Goal: Information Seeking & Learning: Find specific fact

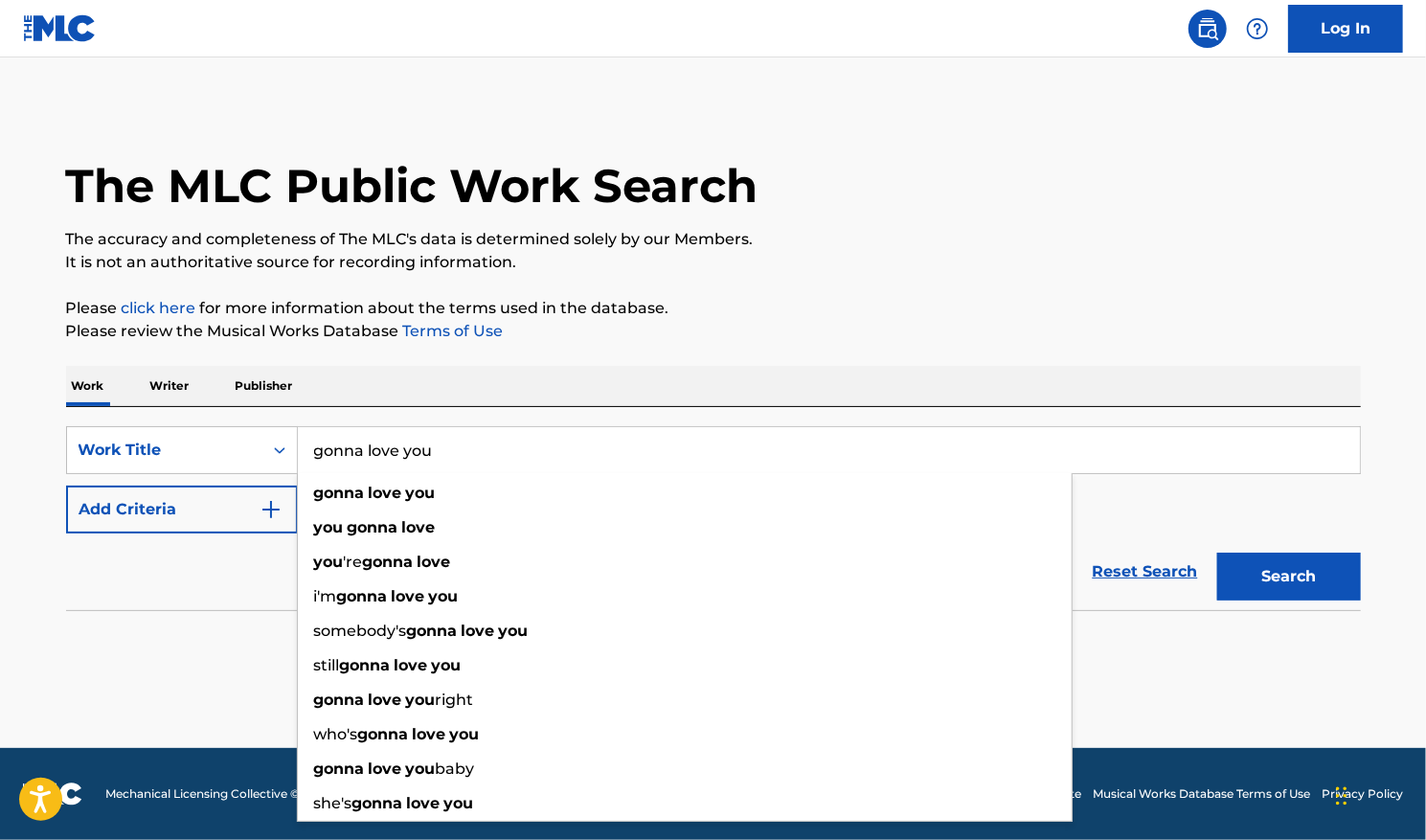
type input "gonna love you"
click at [272, 510] on img "Search Form" at bounding box center [271, 509] width 23 height 23
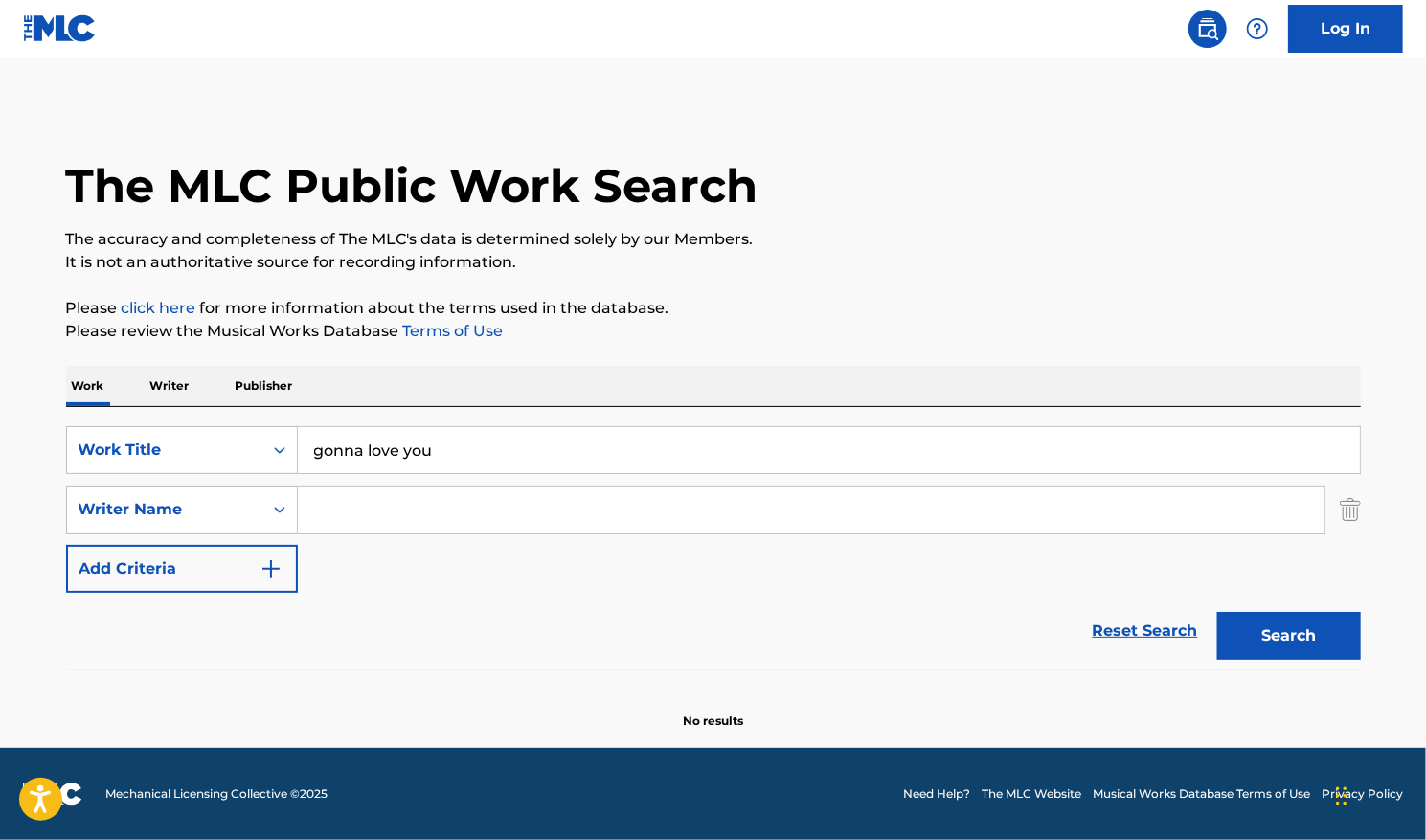
click at [326, 515] on input "Search Form" at bounding box center [812, 508] width 1027 height 46
click at [1218, 612] on button "Search" at bounding box center [1289, 636] width 144 height 48
click at [1291, 623] on button "Search" at bounding box center [1289, 636] width 144 height 48
click at [1269, 640] on button "Search" at bounding box center [1289, 636] width 144 height 48
click at [917, 786] on link "Need Help?" at bounding box center [936, 794] width 67 height 18
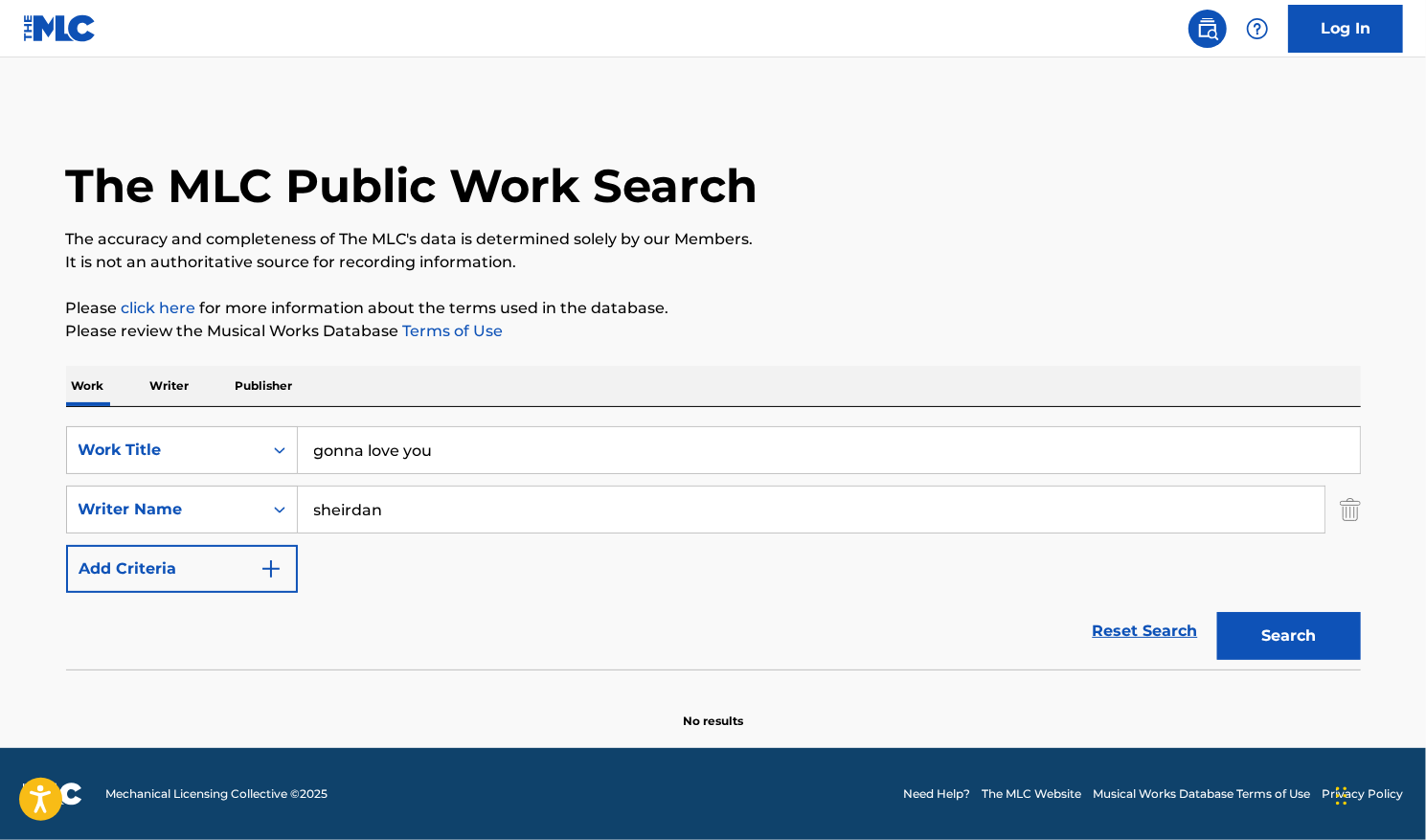
click at [373, 509] on input "sheirdan" at bounding box center [812, 508] width 1027 height 46
click at [448, 504] on input "sheirdan" at bounding box center [812, 508] width 1027 height 46
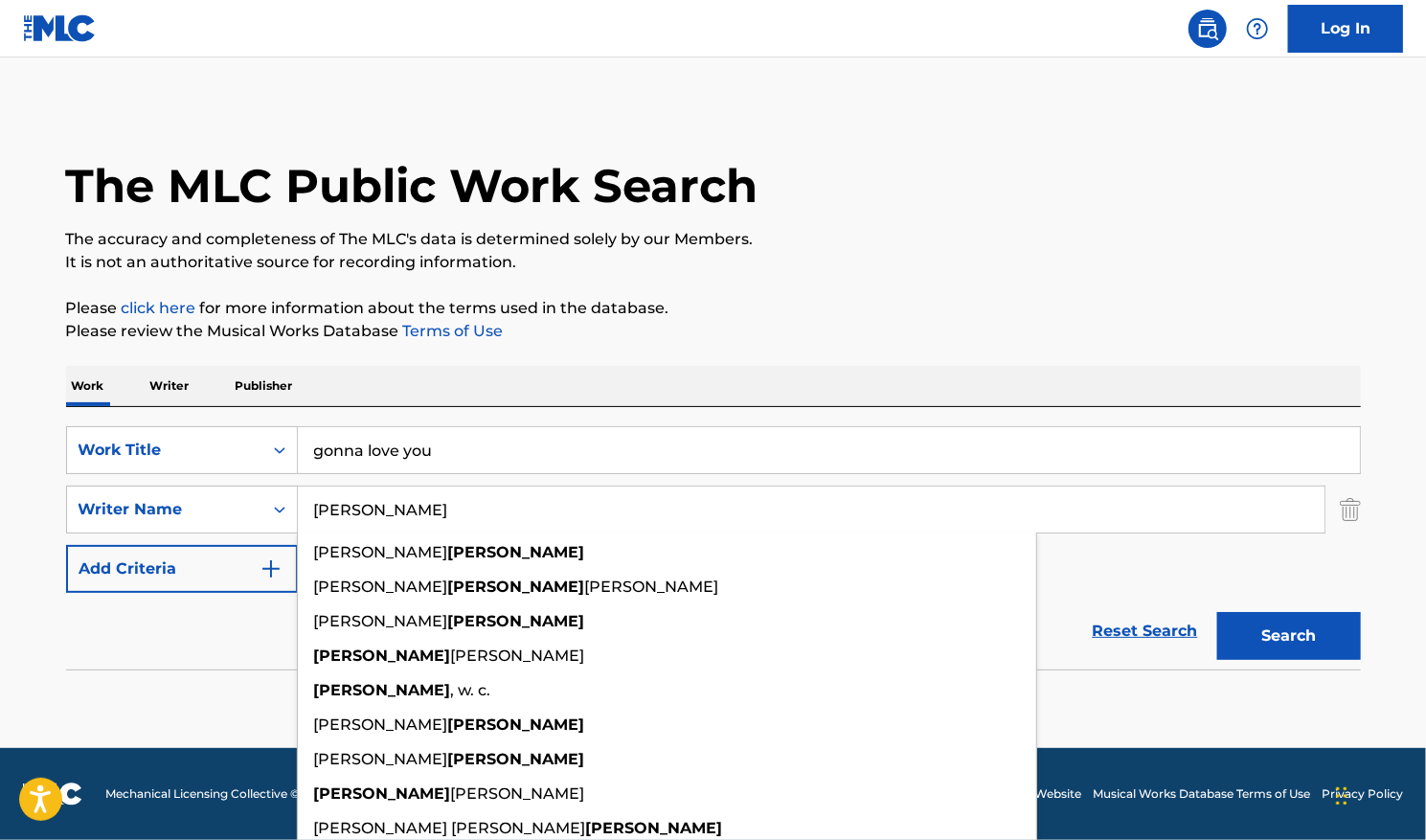
type input "[PERSON_NAME]"
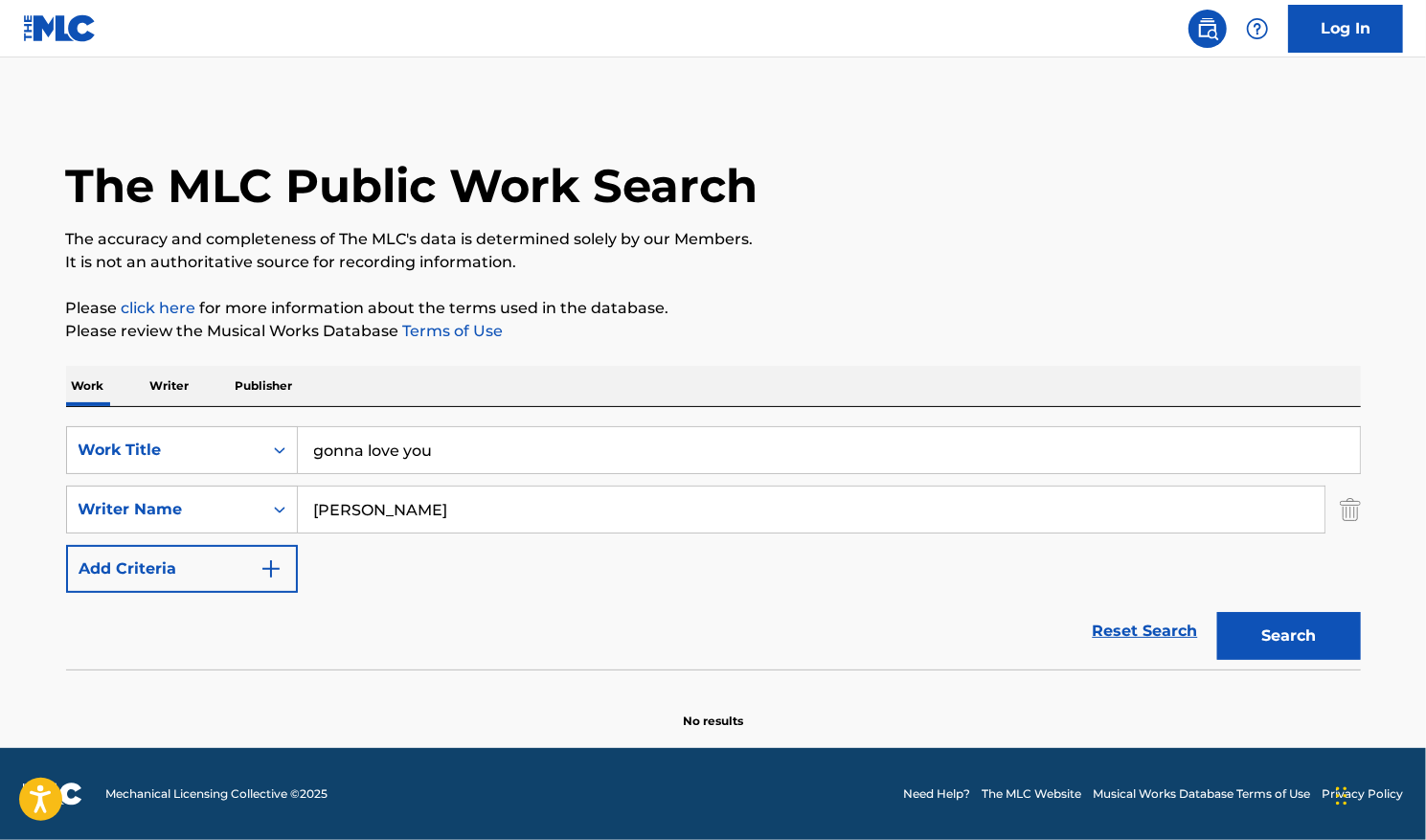
click at [1297, 639] on button "Search" at bounding box center [1289, 636] width 144 height 48
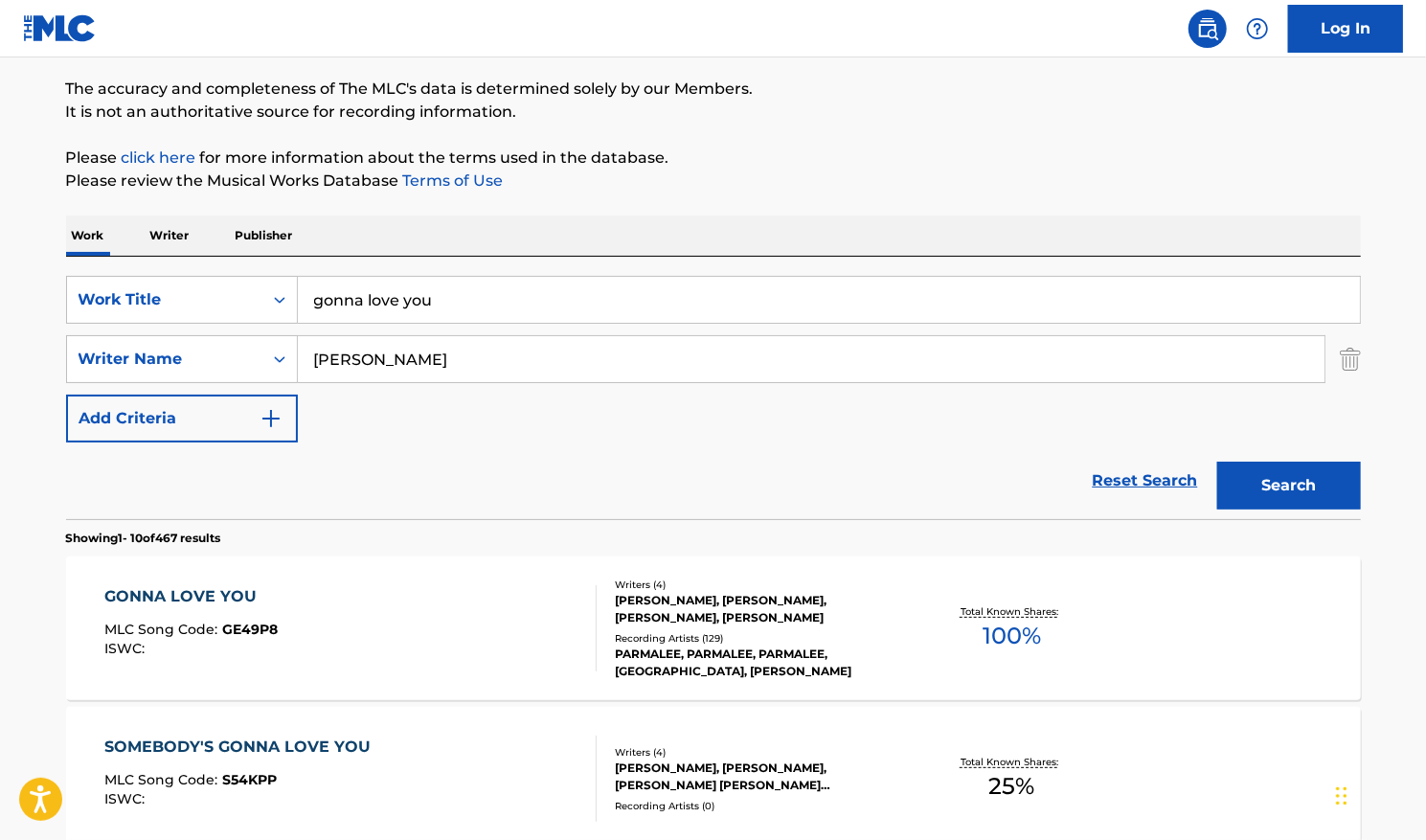
scroll to position [287, 0]
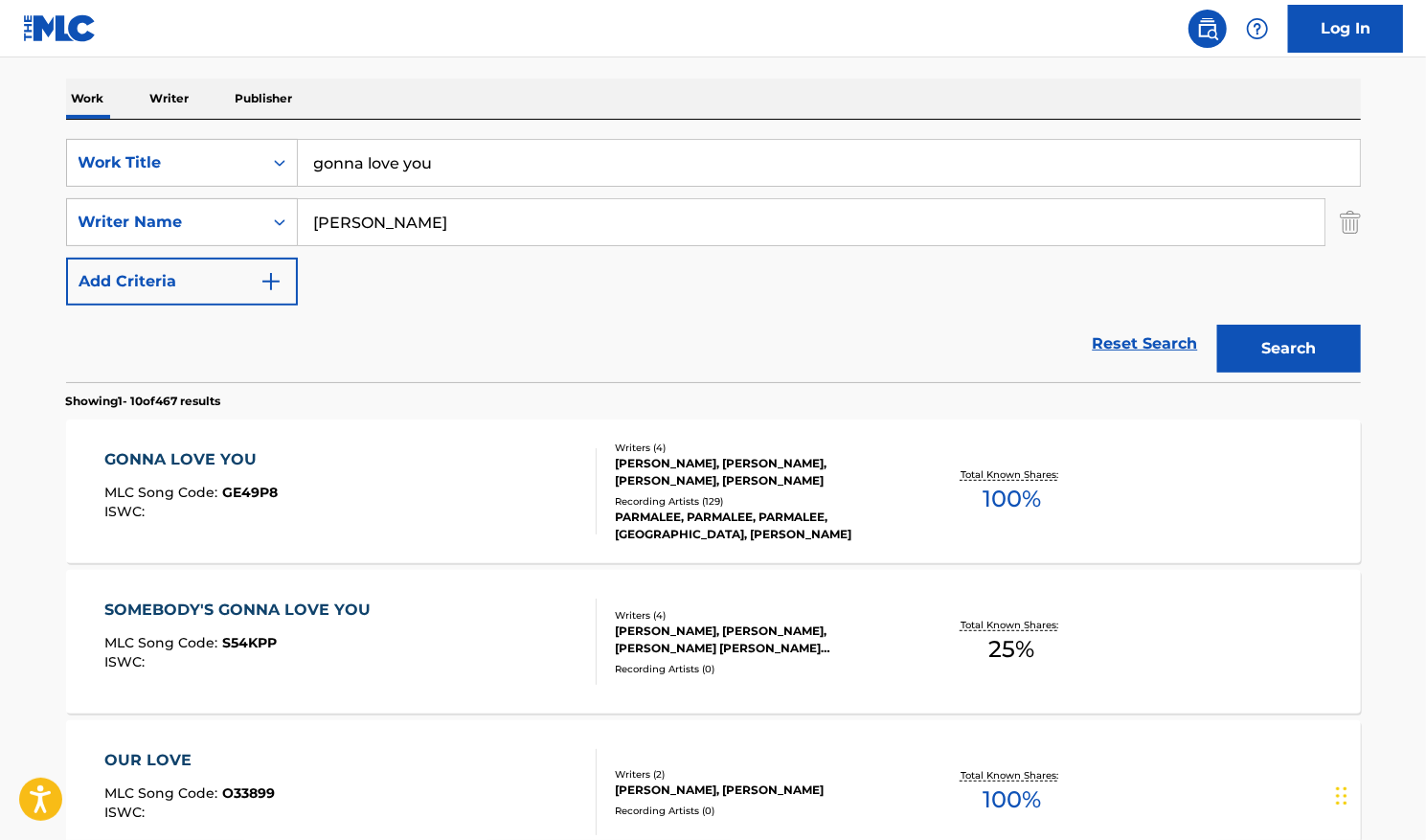
click at [1003, 500] on span "100 %" at bounding box center [1012, 499] width 59 height 34
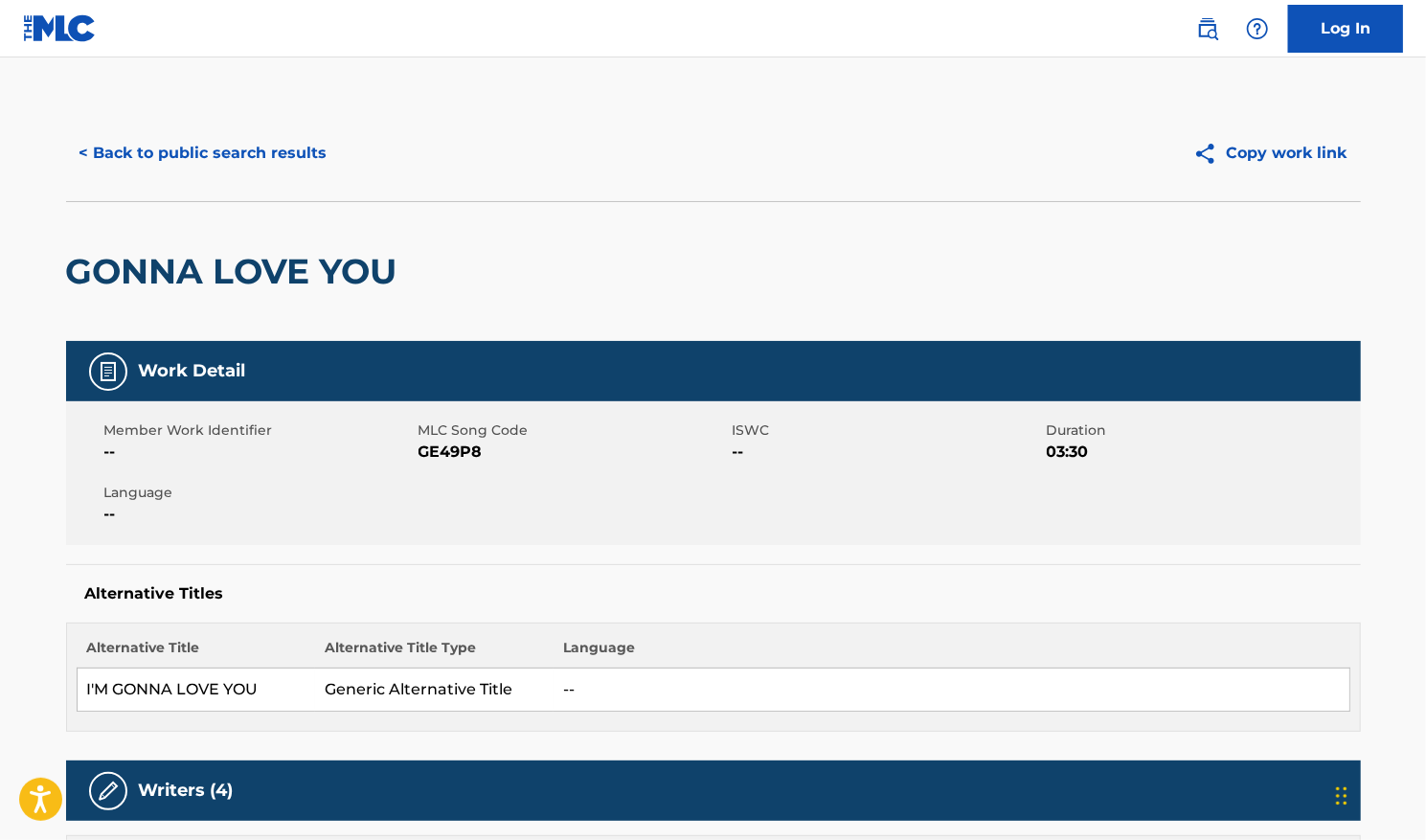
scroll to position [287, 0]
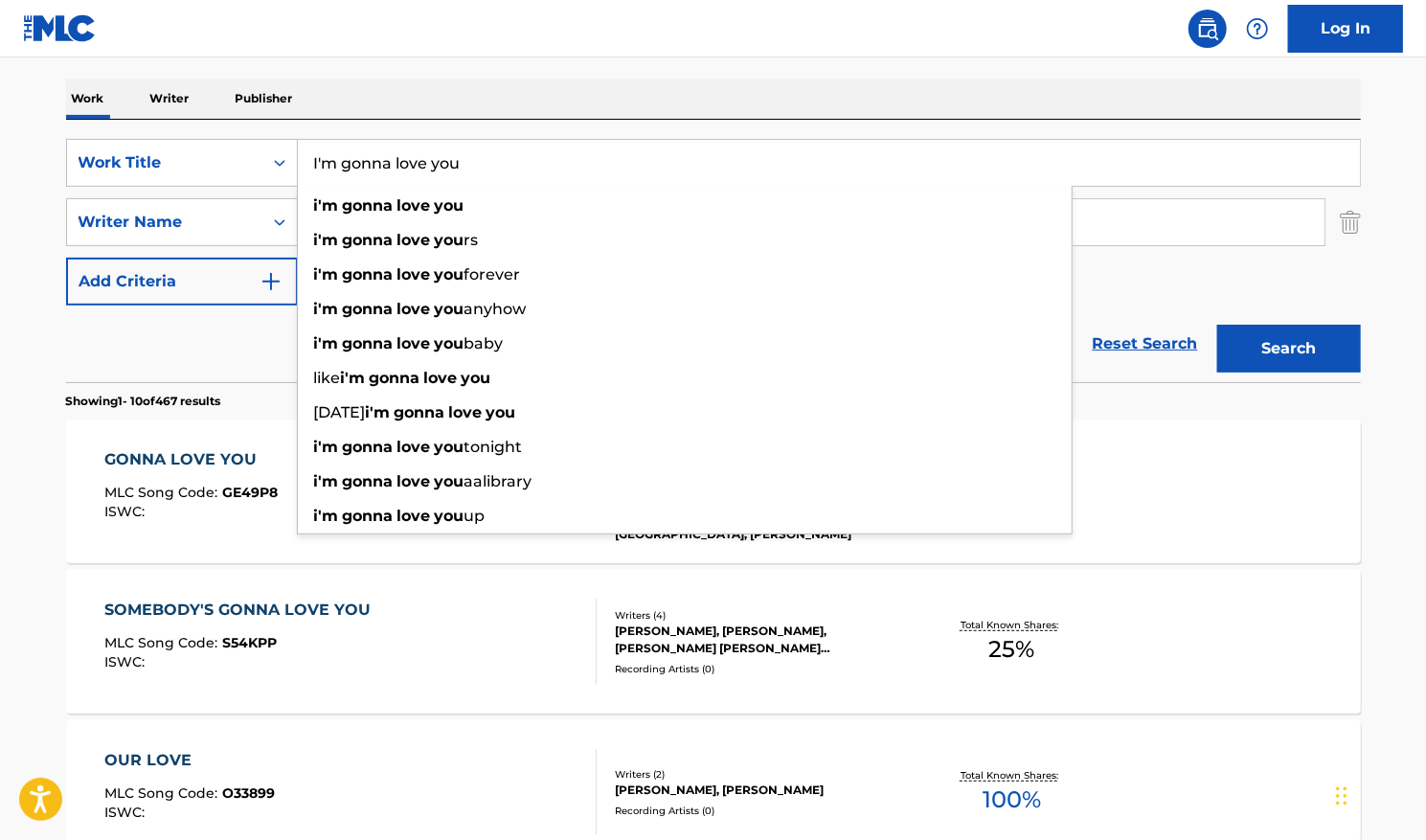
type input "I'm gonna love you"
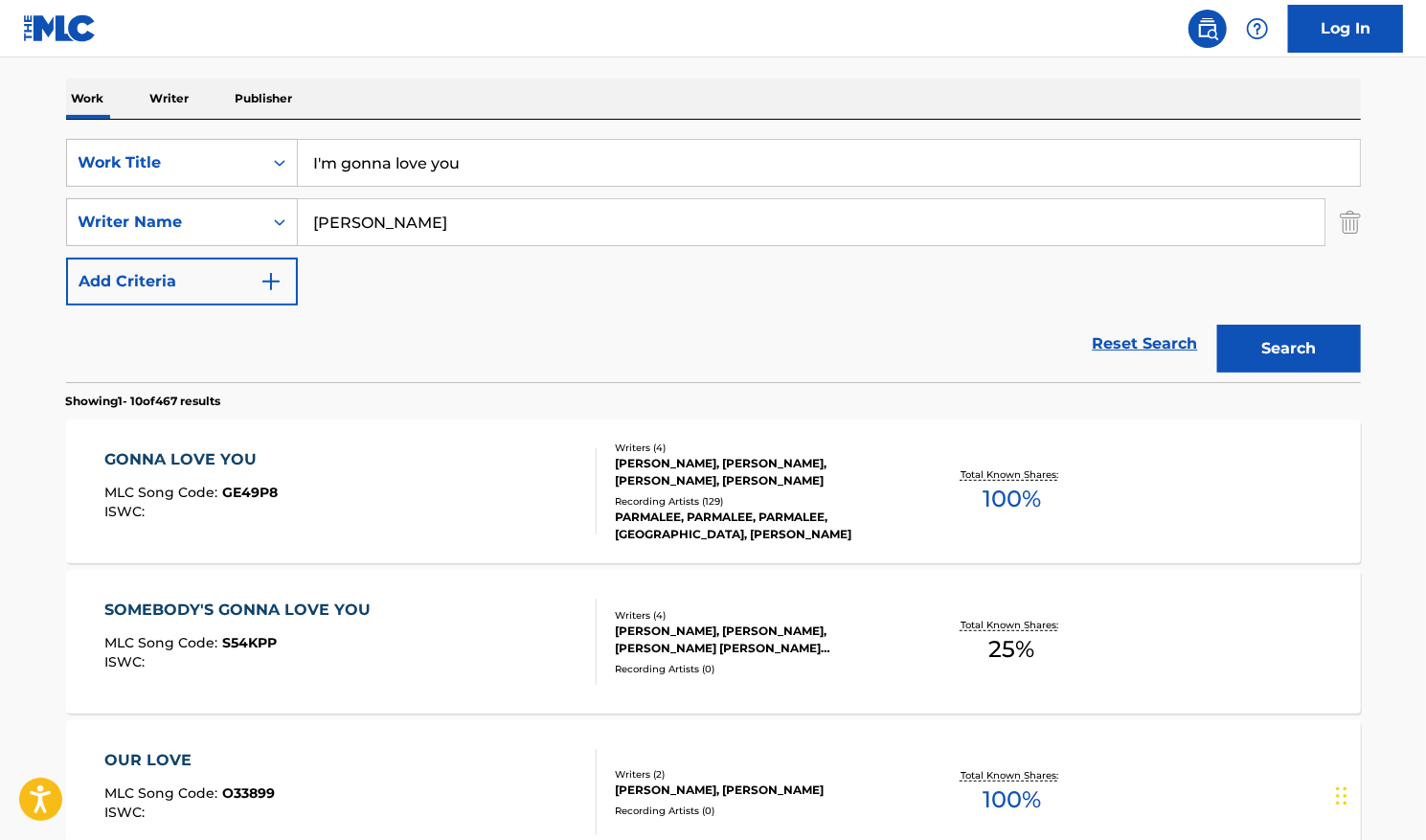
click at [1271, 341] on button "Search" at bounding box center [1289, 348] width 144 height 48
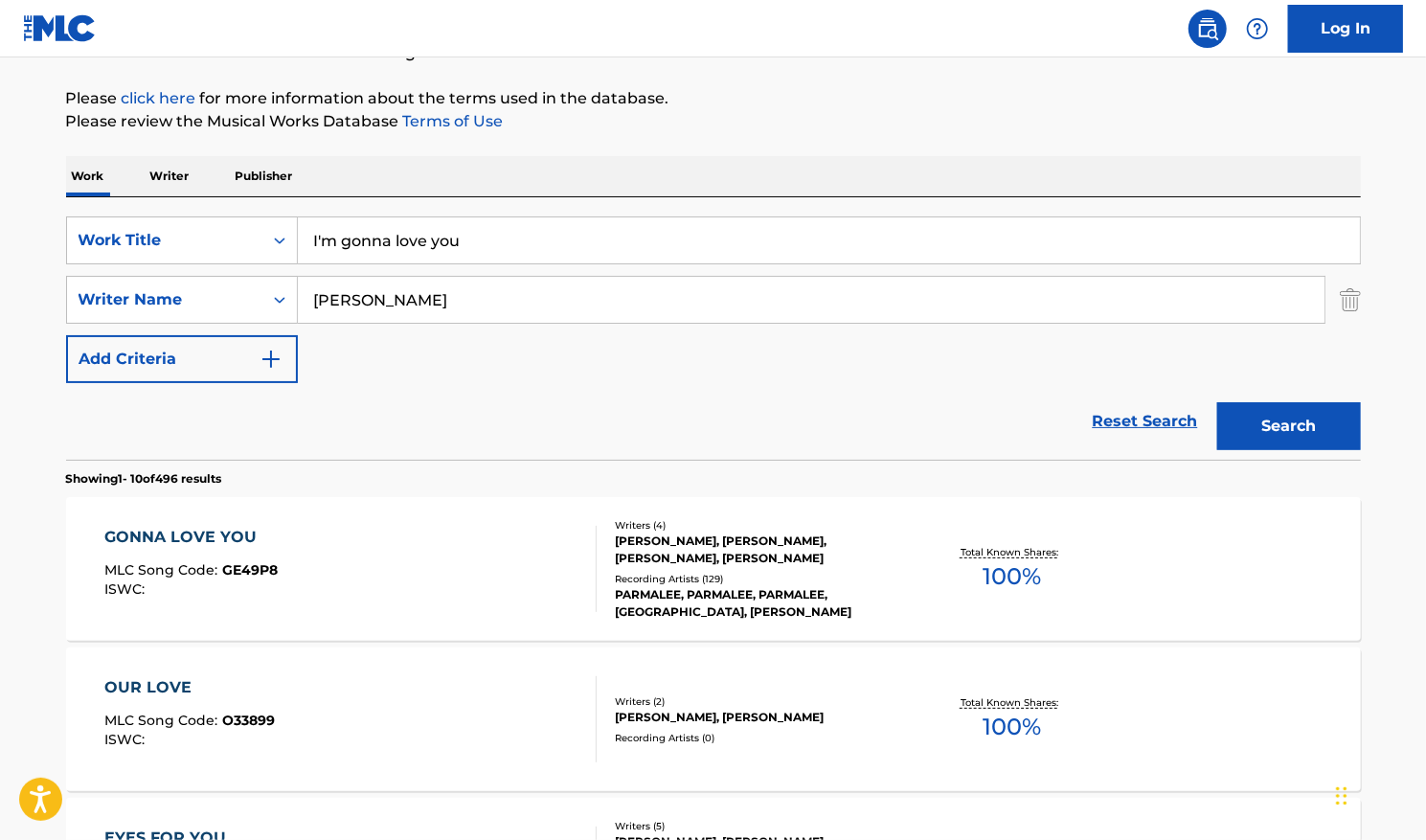
scroll to position [96, 0]
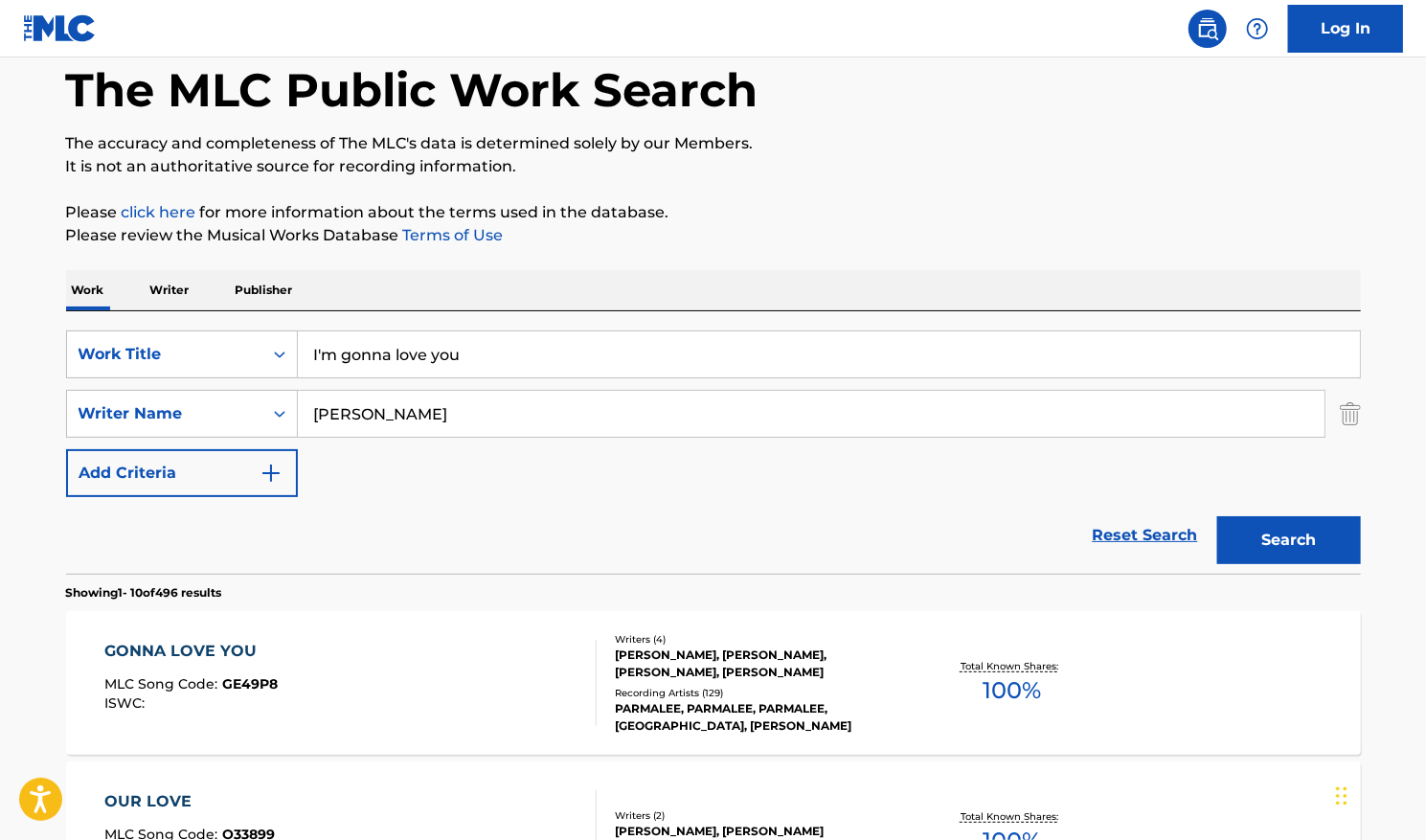
click at [999, 685] on span "100 %" at bounding box center [1012, 689] width 59 height 34
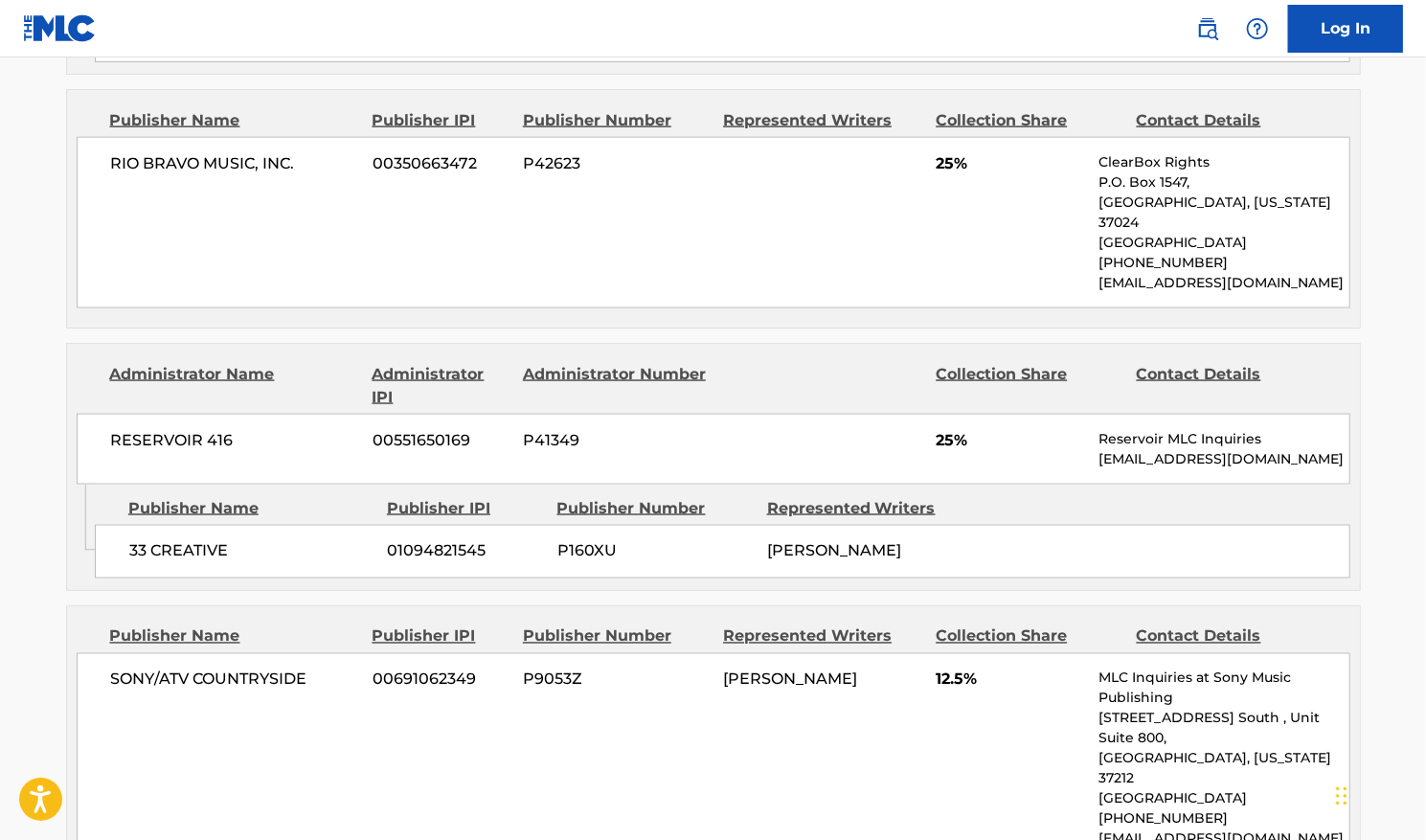
scroll to position [1724, 0]
